Goal: Check status: Check status

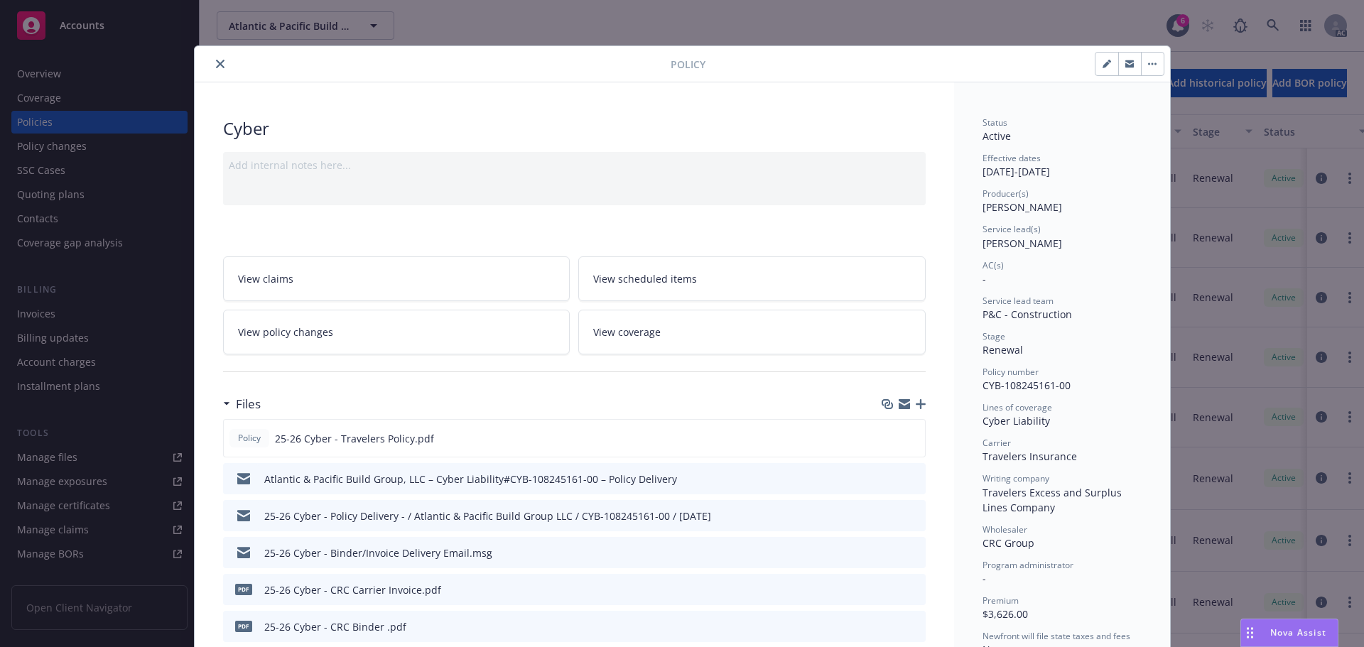
scroll to position [314, 0]
